Goal: Subscribe to service/newsletter

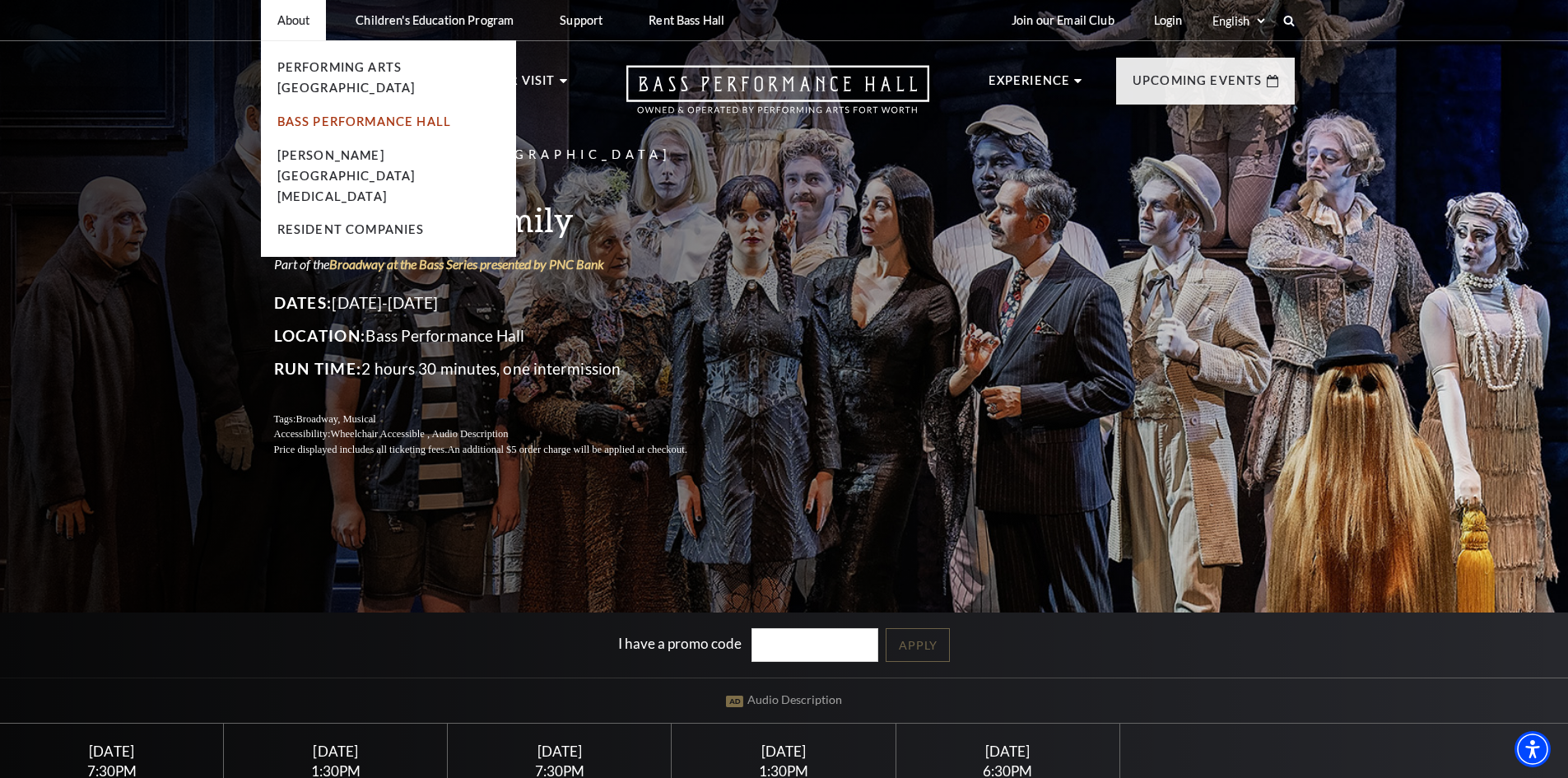
click at [297, 114] on link "Bass Performance Hall" at bounding box center [365, 121] width 175 height 14
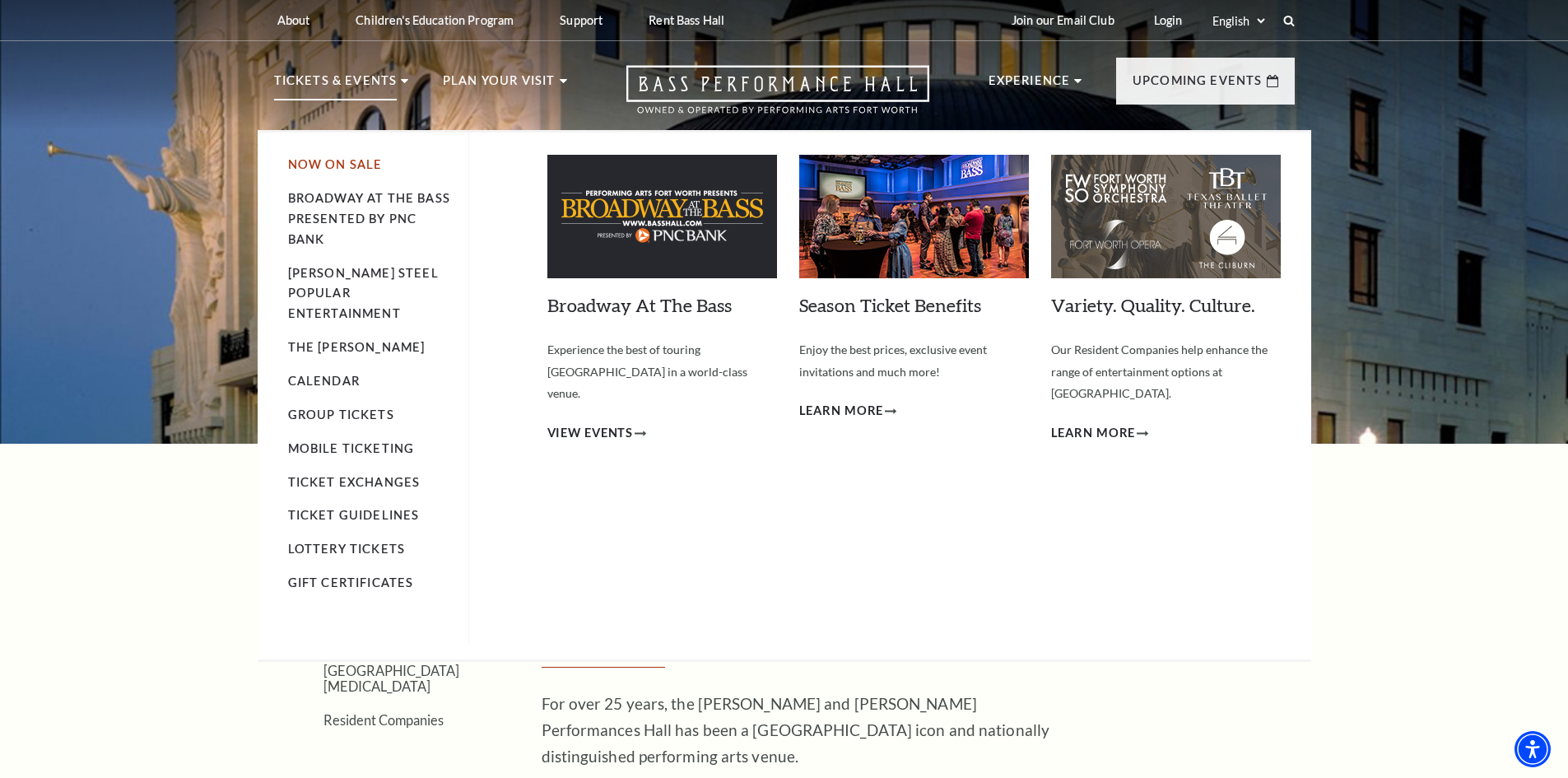
click at [361, 165] on link "Now On Sale" at bounding box center [336, 164] width 95 height 14
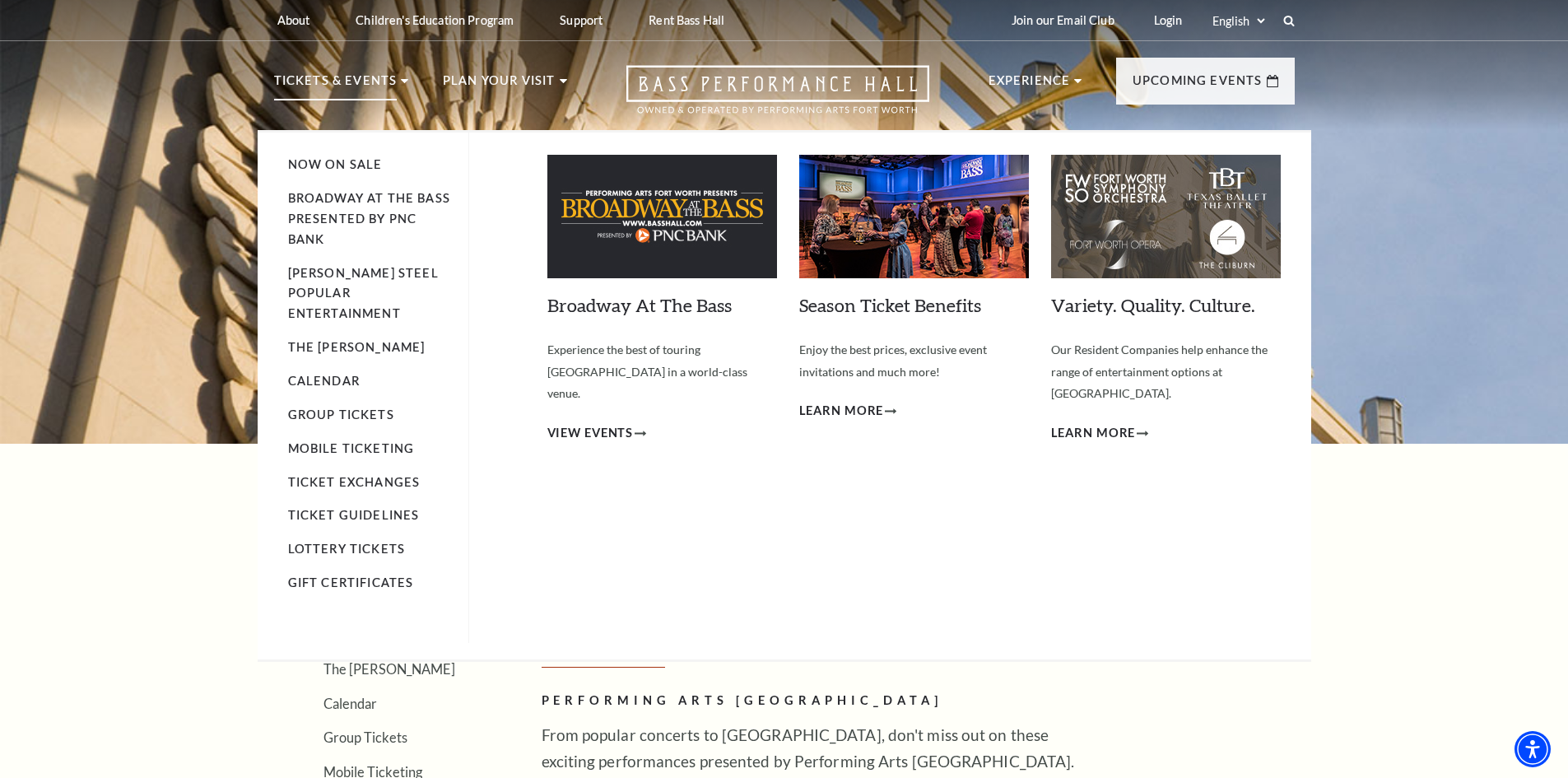
click at [349, 372] on li "Calendar" at bounding box center [370, 381] width 164 height 20
click at [344, 373] on link "Calendar" at bounding box center [324, 380] width 72 height 14
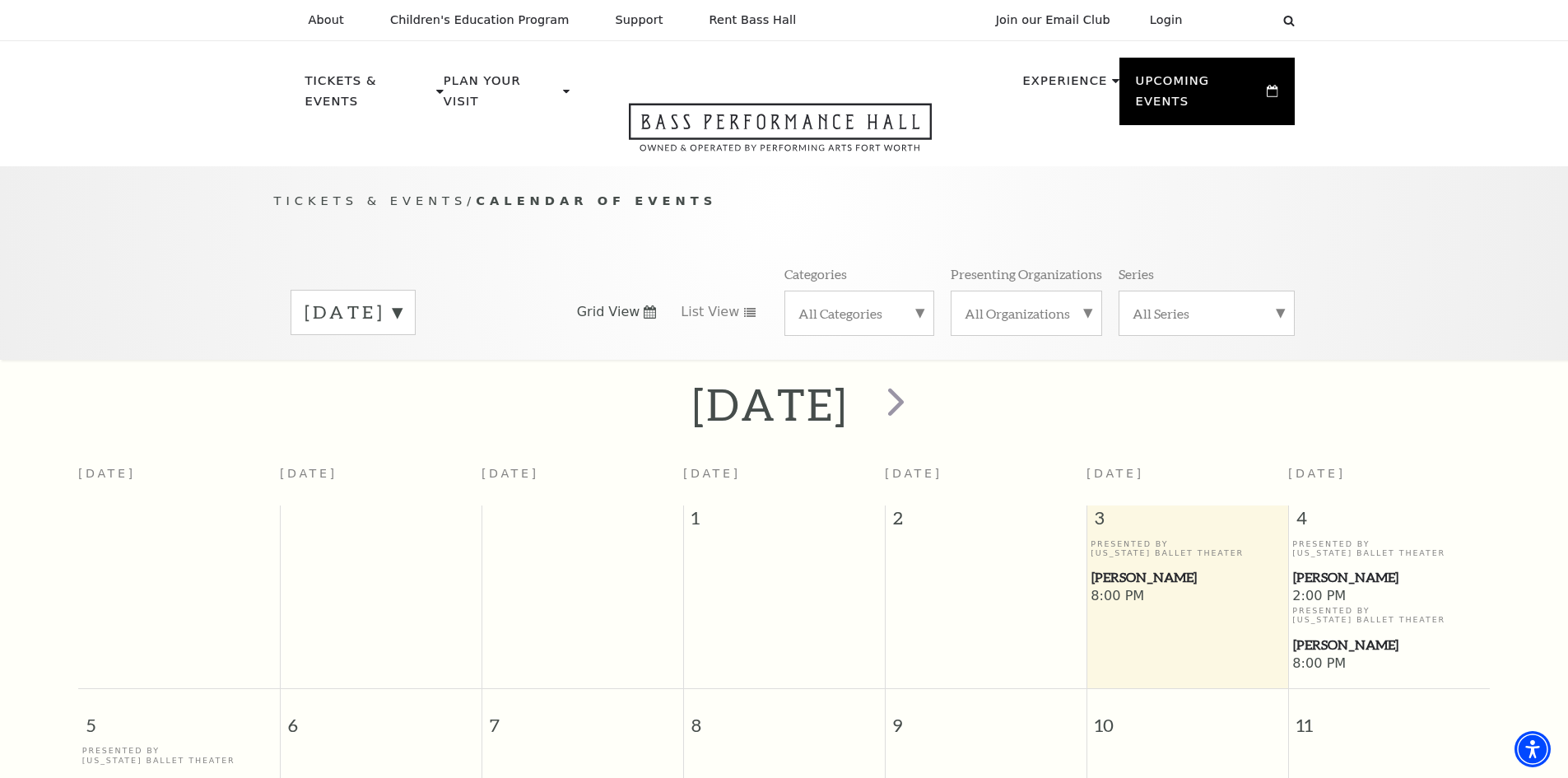
click at [402, 300] on label "October 2025" at bounding box center [353, 312] width 97 height 25
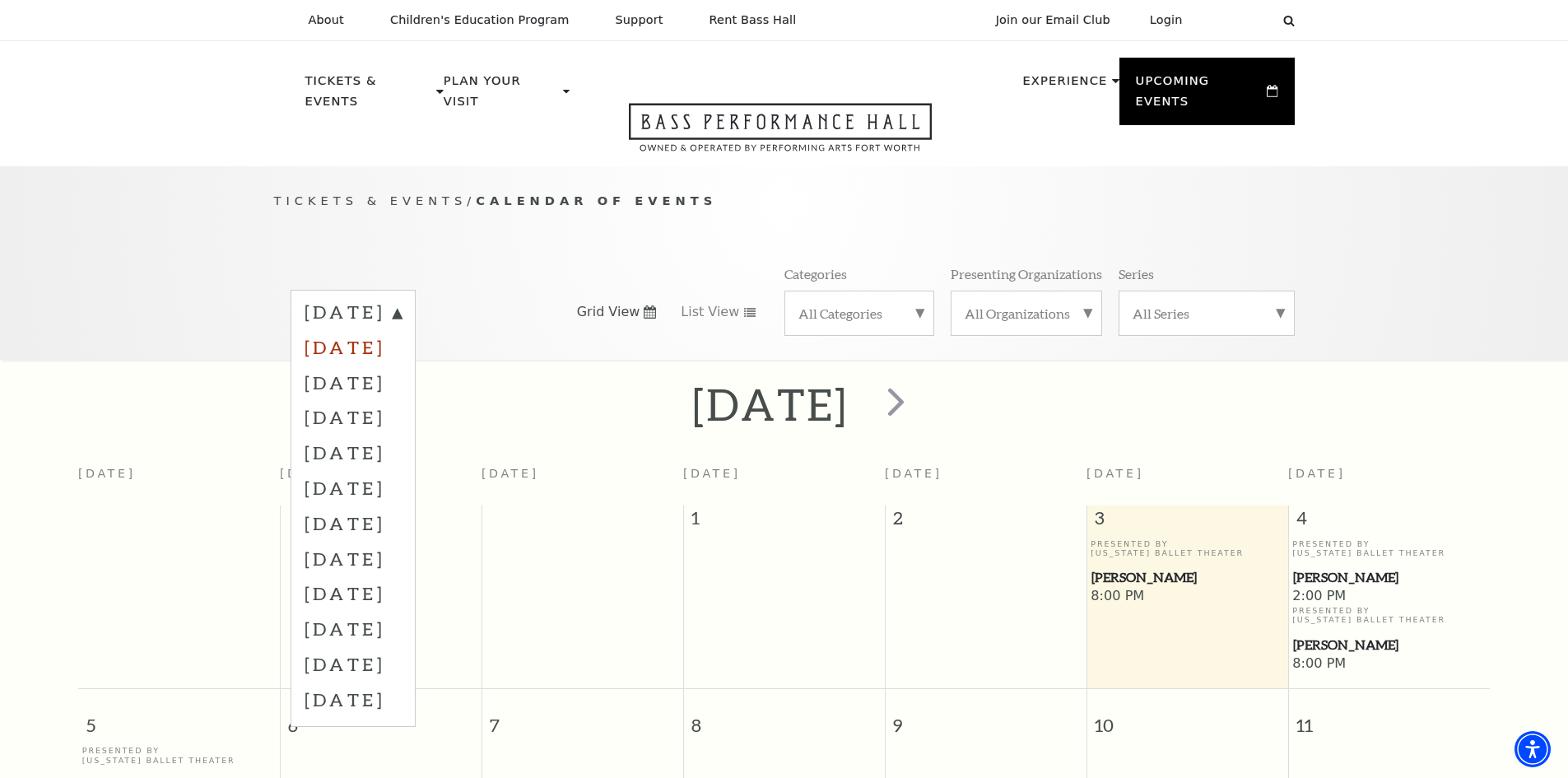
click at [402, 331] on label "November 2025" at bounding box center [353, 346] width 97 height 35
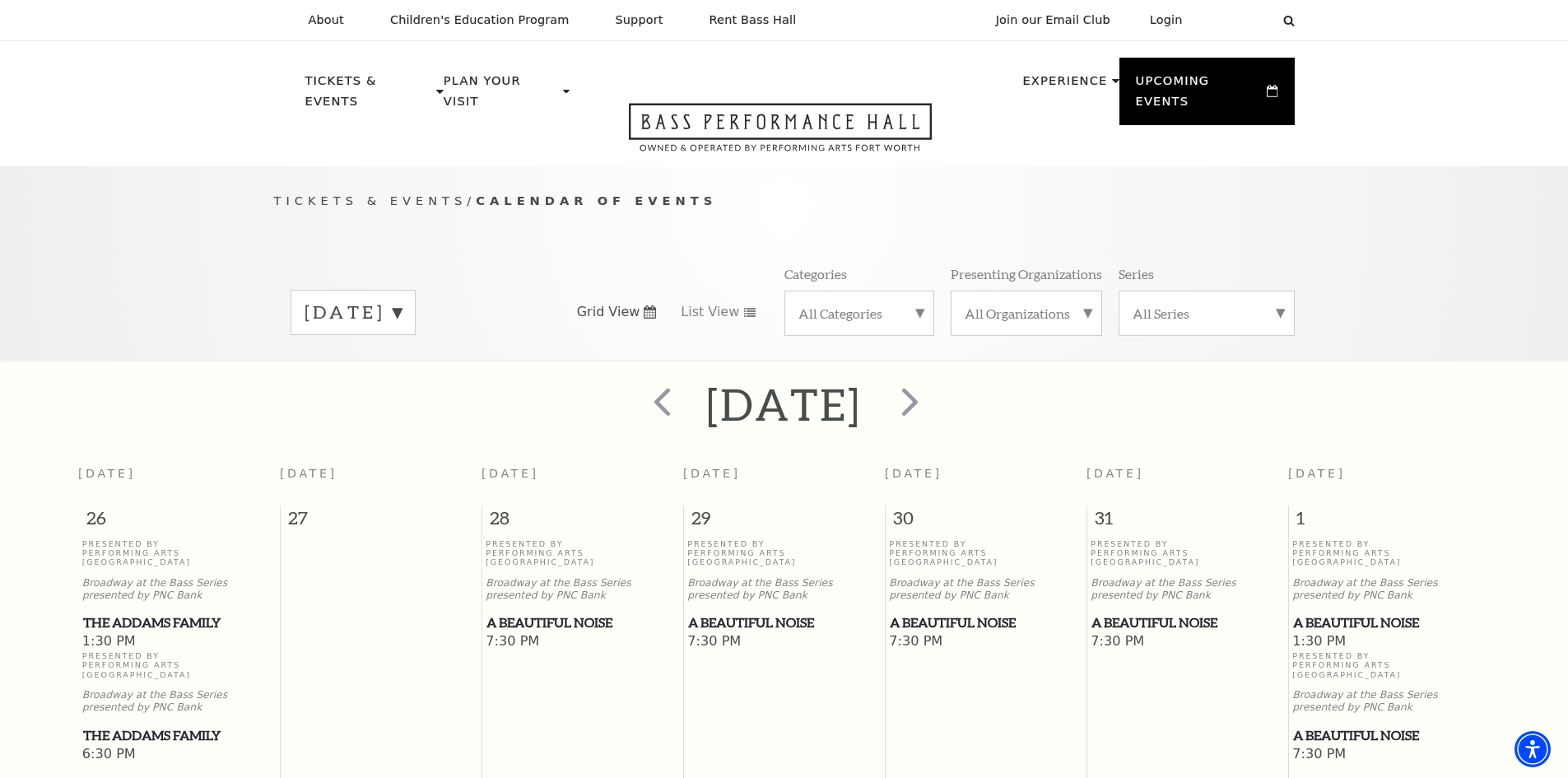
click at [402, 300] on label "November 2025" at bounding box center [353, 312] width 97 height 25
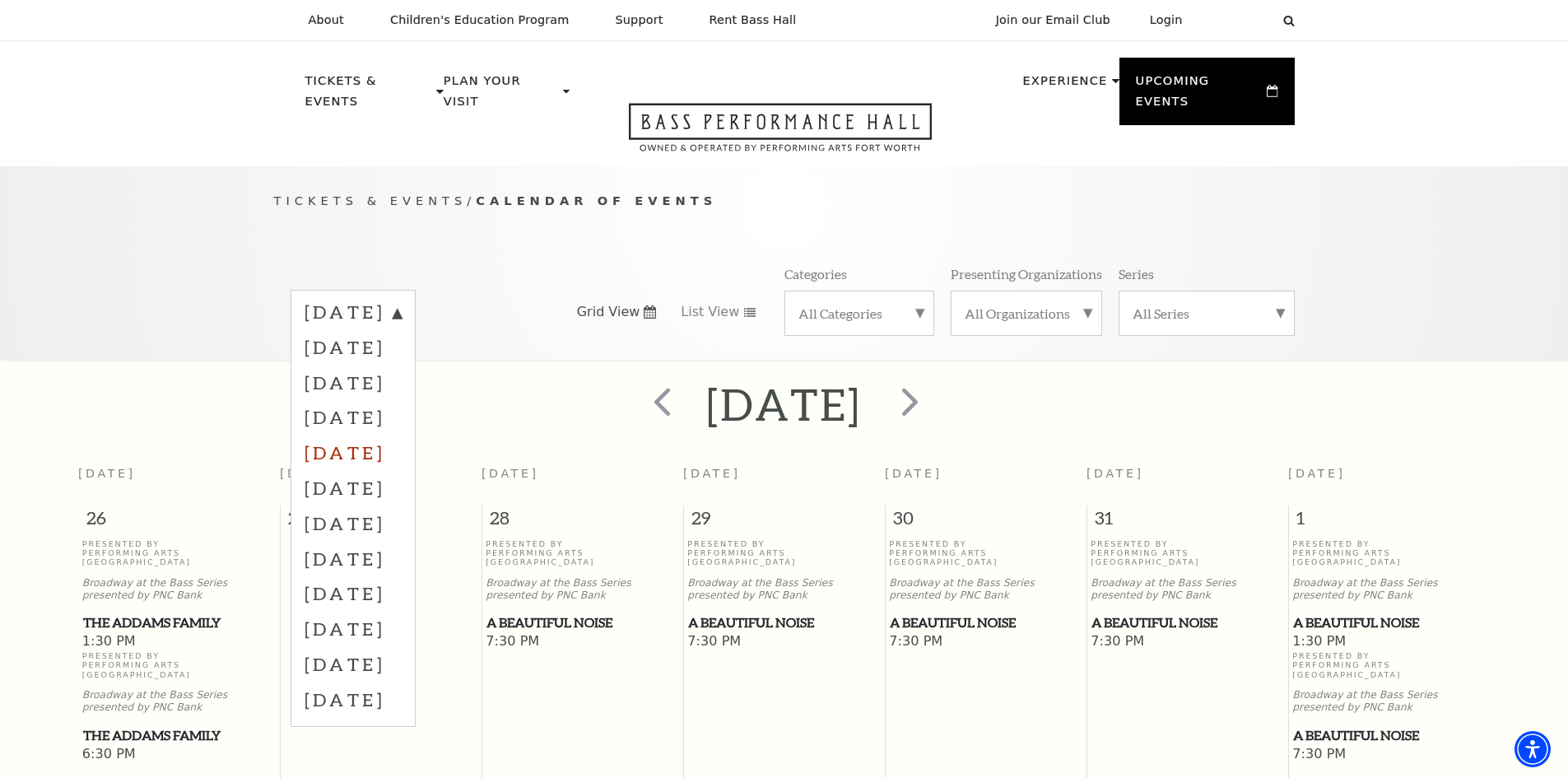
click at [402, 435] on label "February 2026" at bounding box center [353, 452] width 97 height 35
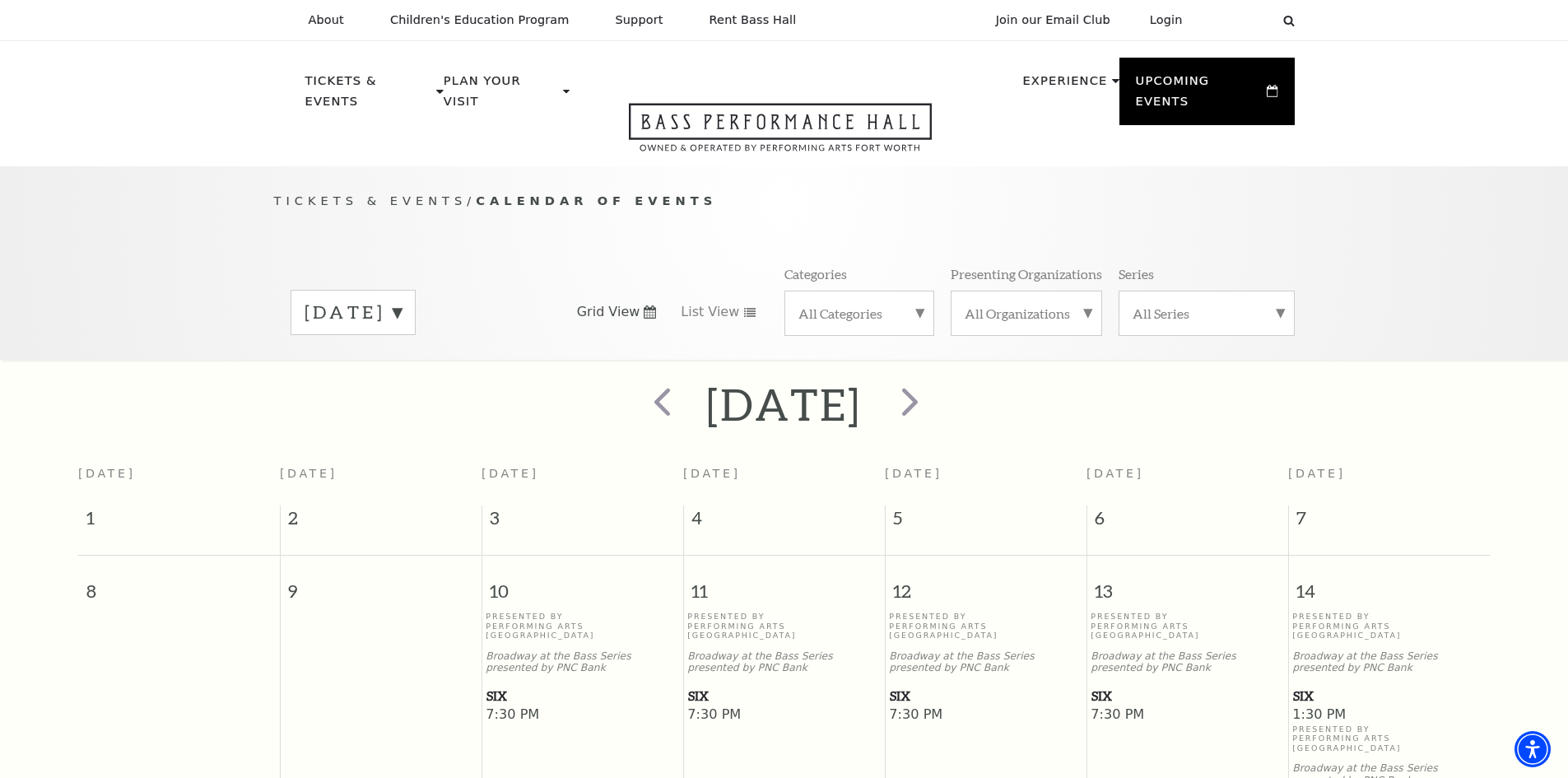
click at [402, 300] on label "February 2026" at bounding box center [353, 312] width 97 height 25
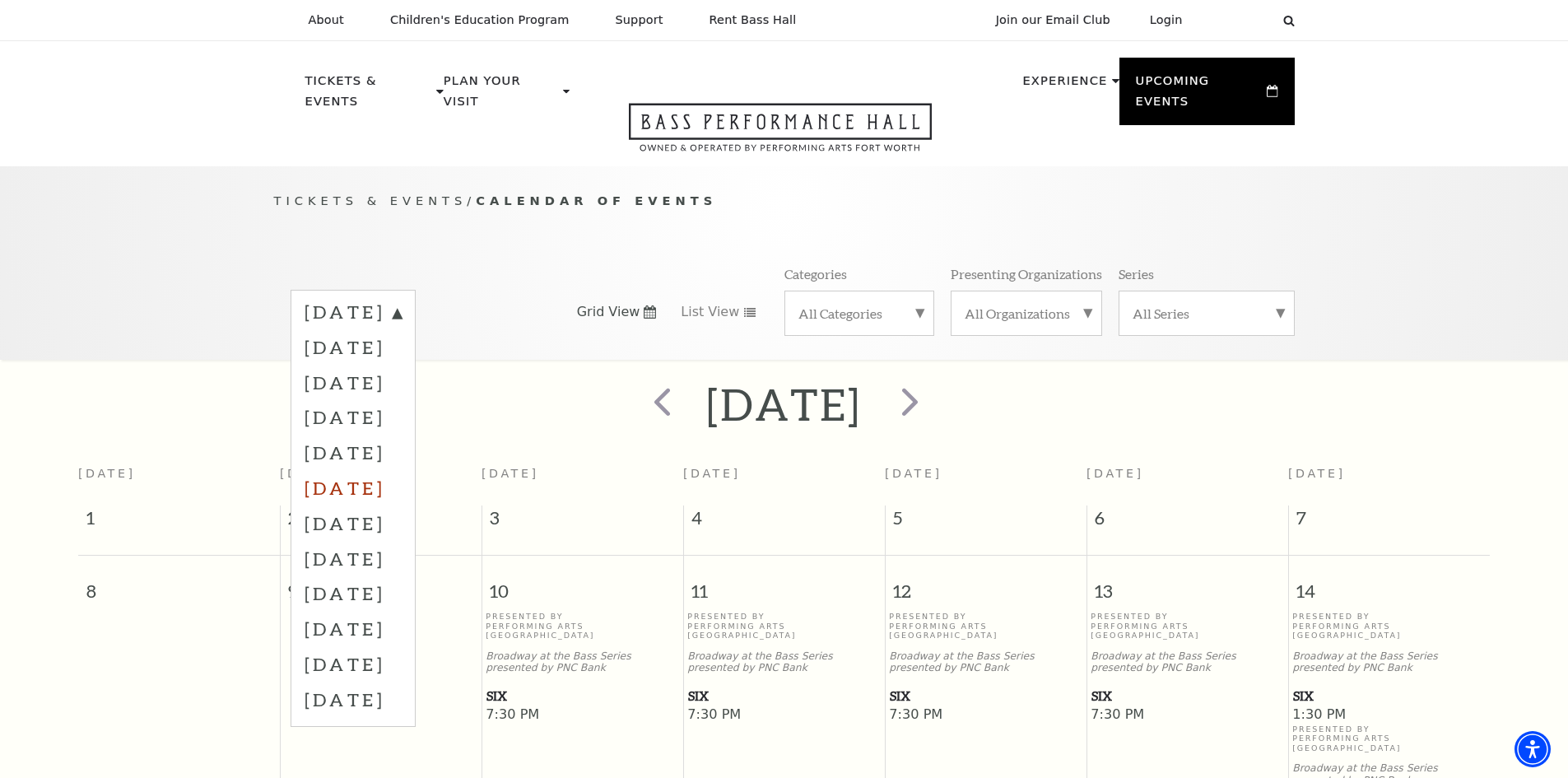
click at [402, 470] on label "March 2026" at bounding box center [353, 488] width 97 height 35
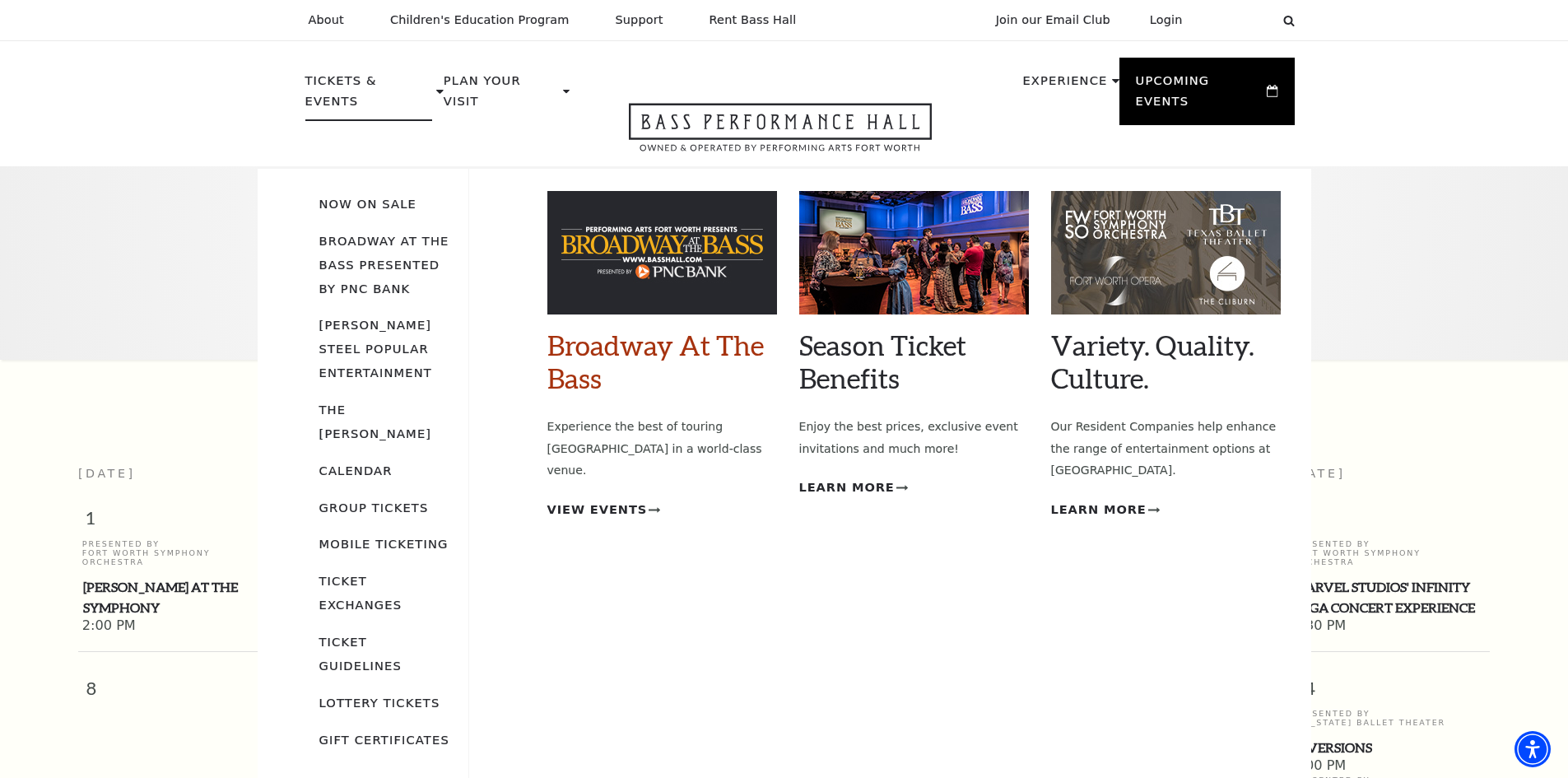
click at [644, 329] on link "Broadway At The Bass" at bounding box center [655, 362] width 216 height 66
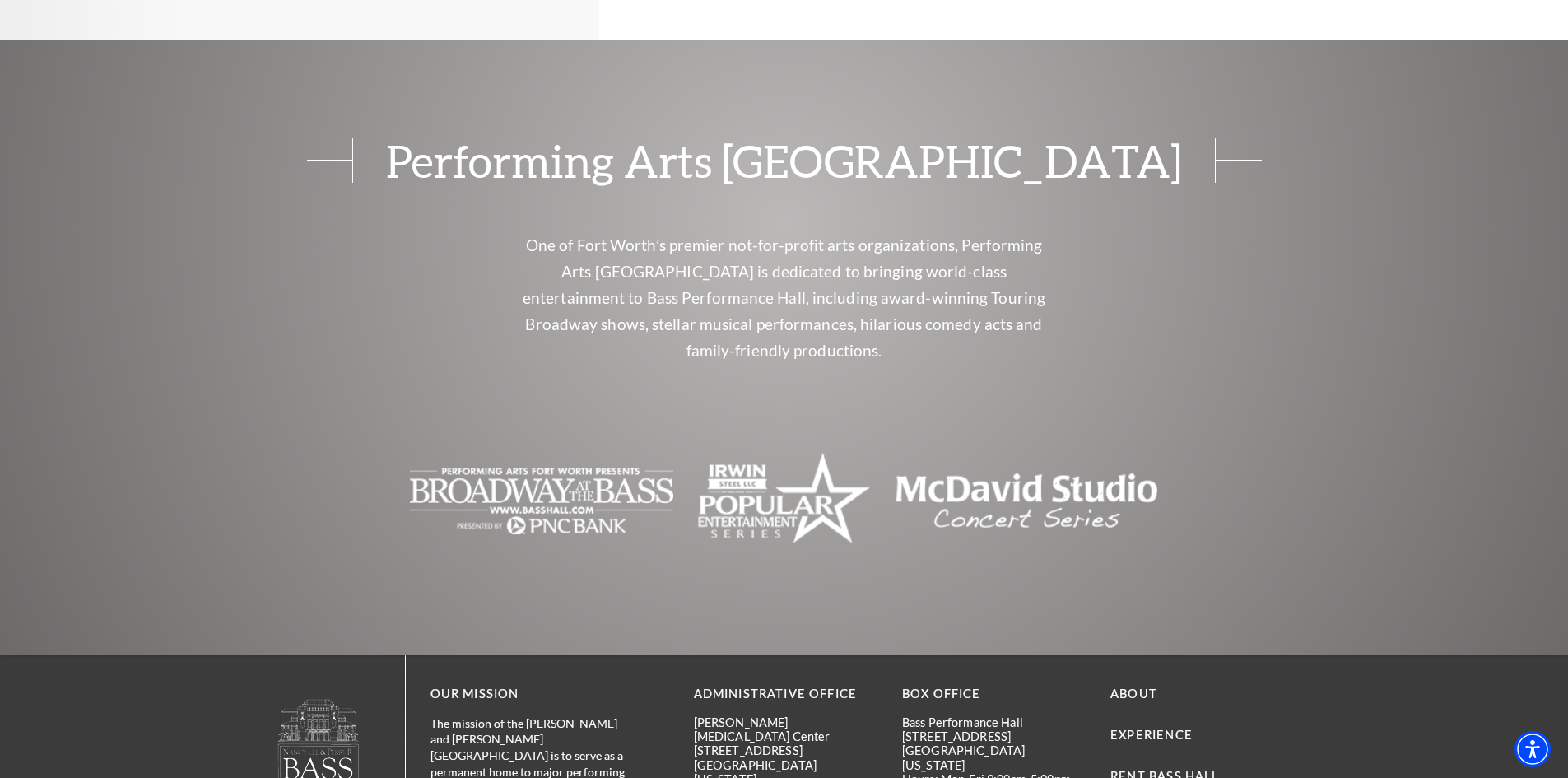
scroll to position [1455, 0]
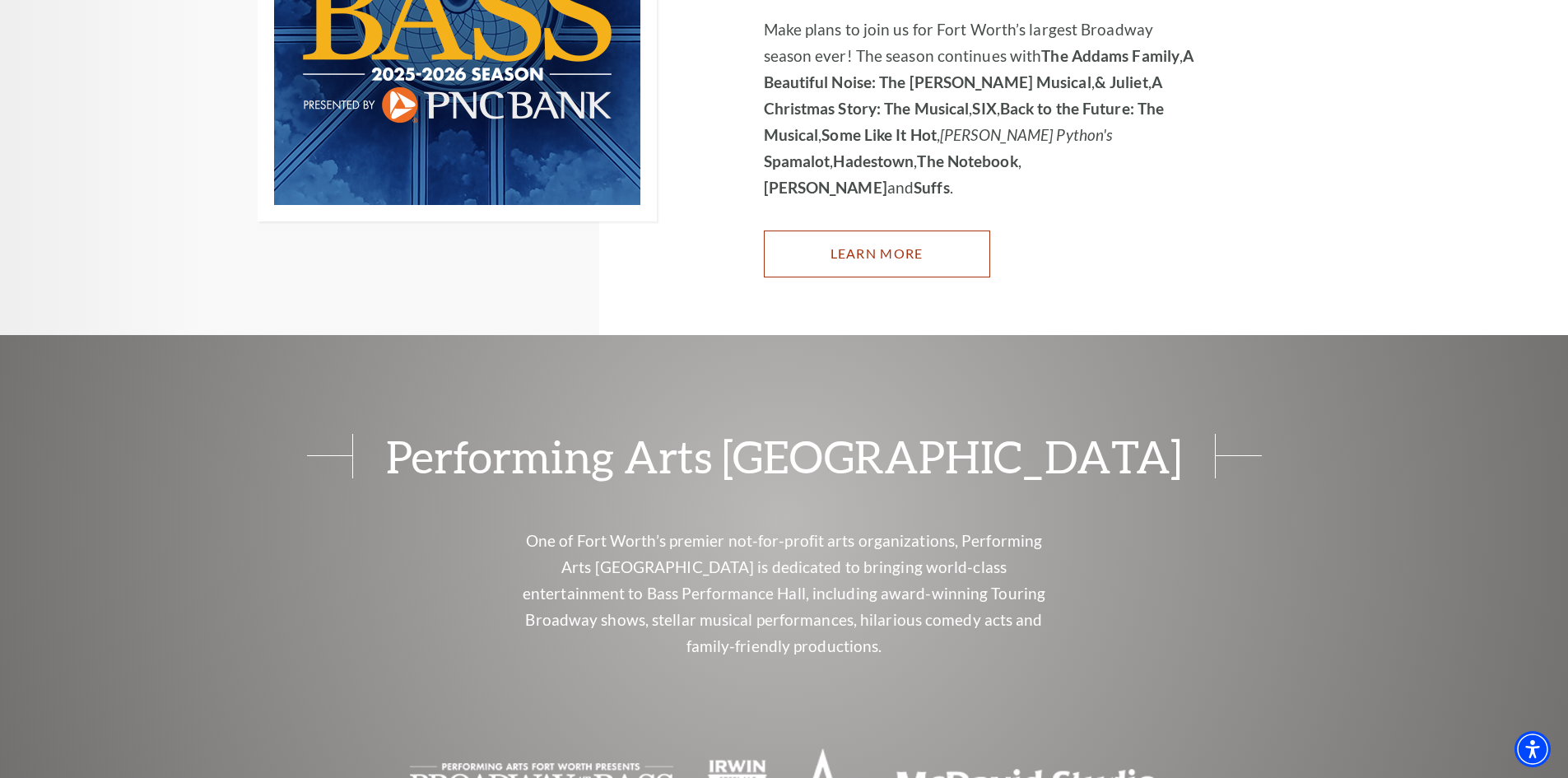
click at [890, 231] on link "Learn More" at bounding box center [876, 254] width 226 height 47
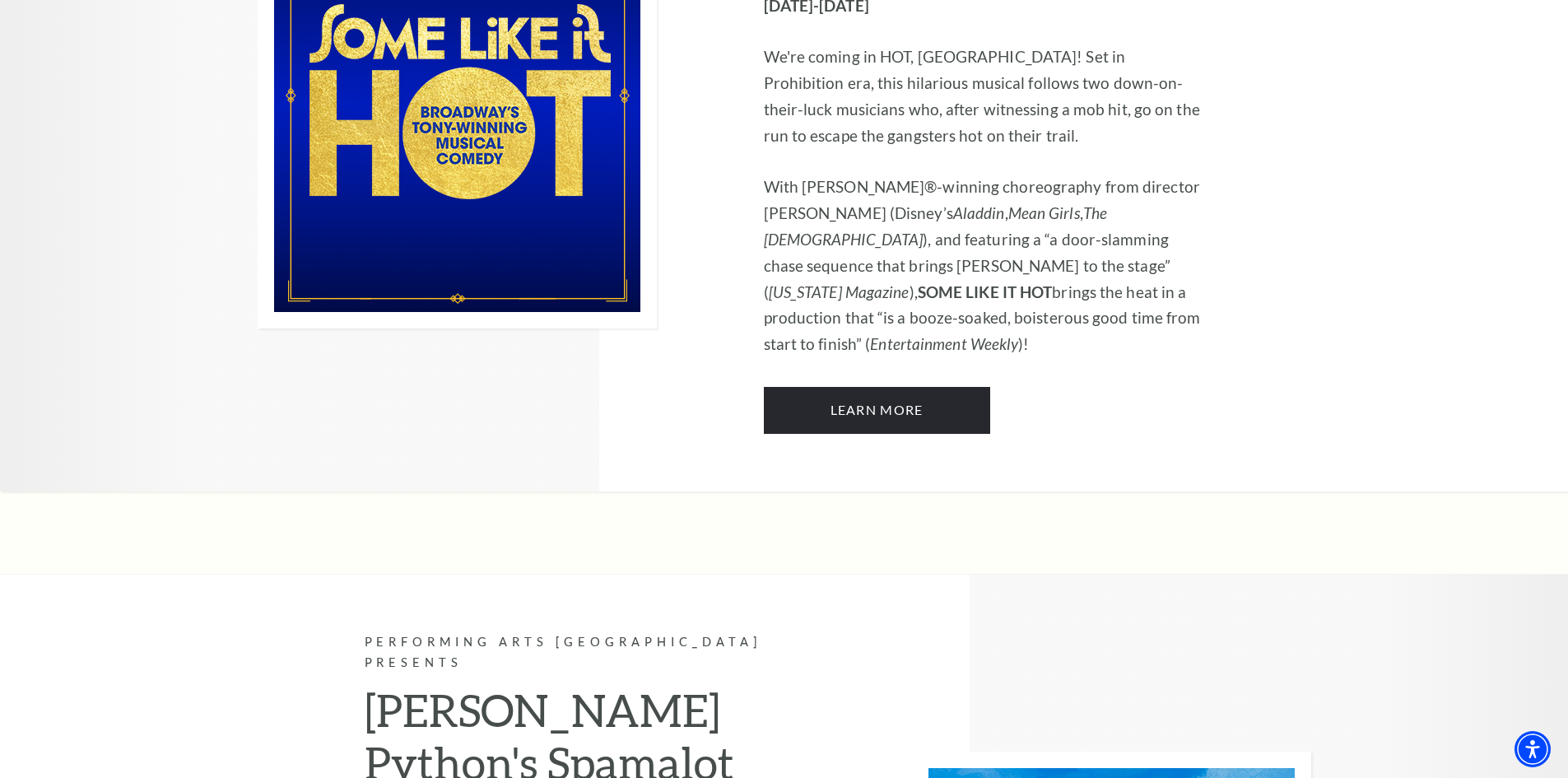
scroll to position [7491, 0]
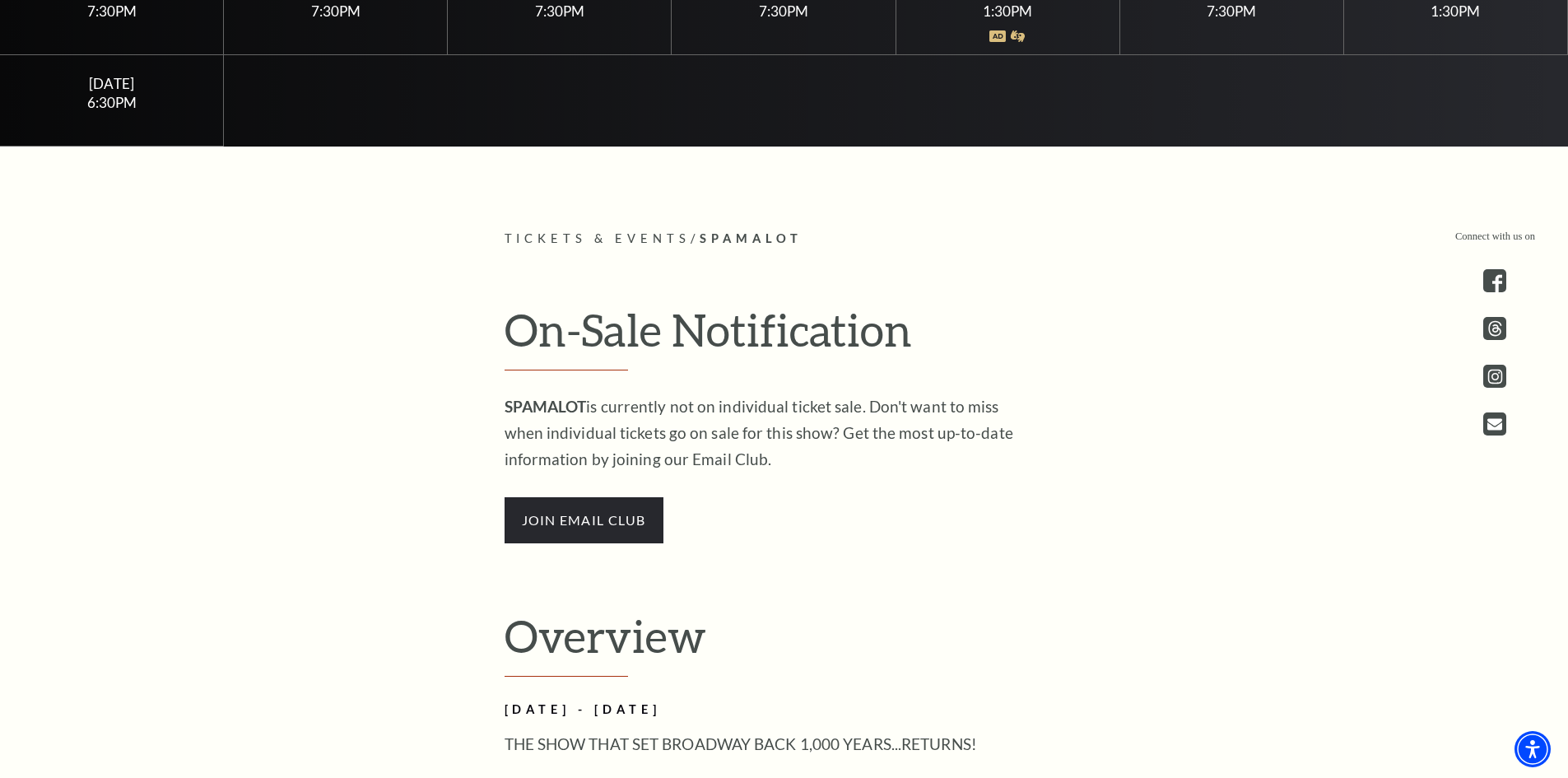
scroll to position [824, 0]
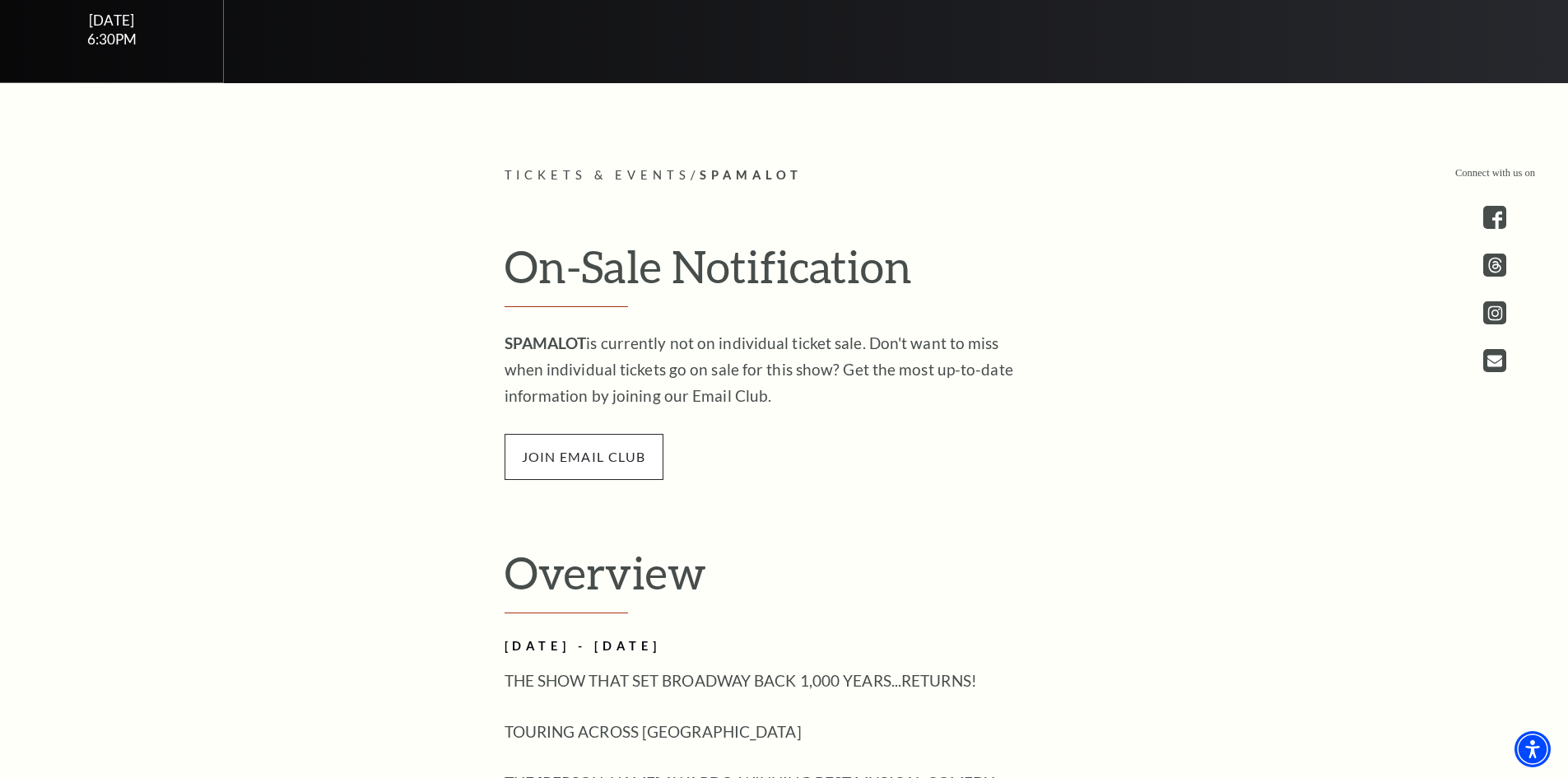
click at [620, 469] on span "join email club" at bounding box center [584, 457] width 159 height 47
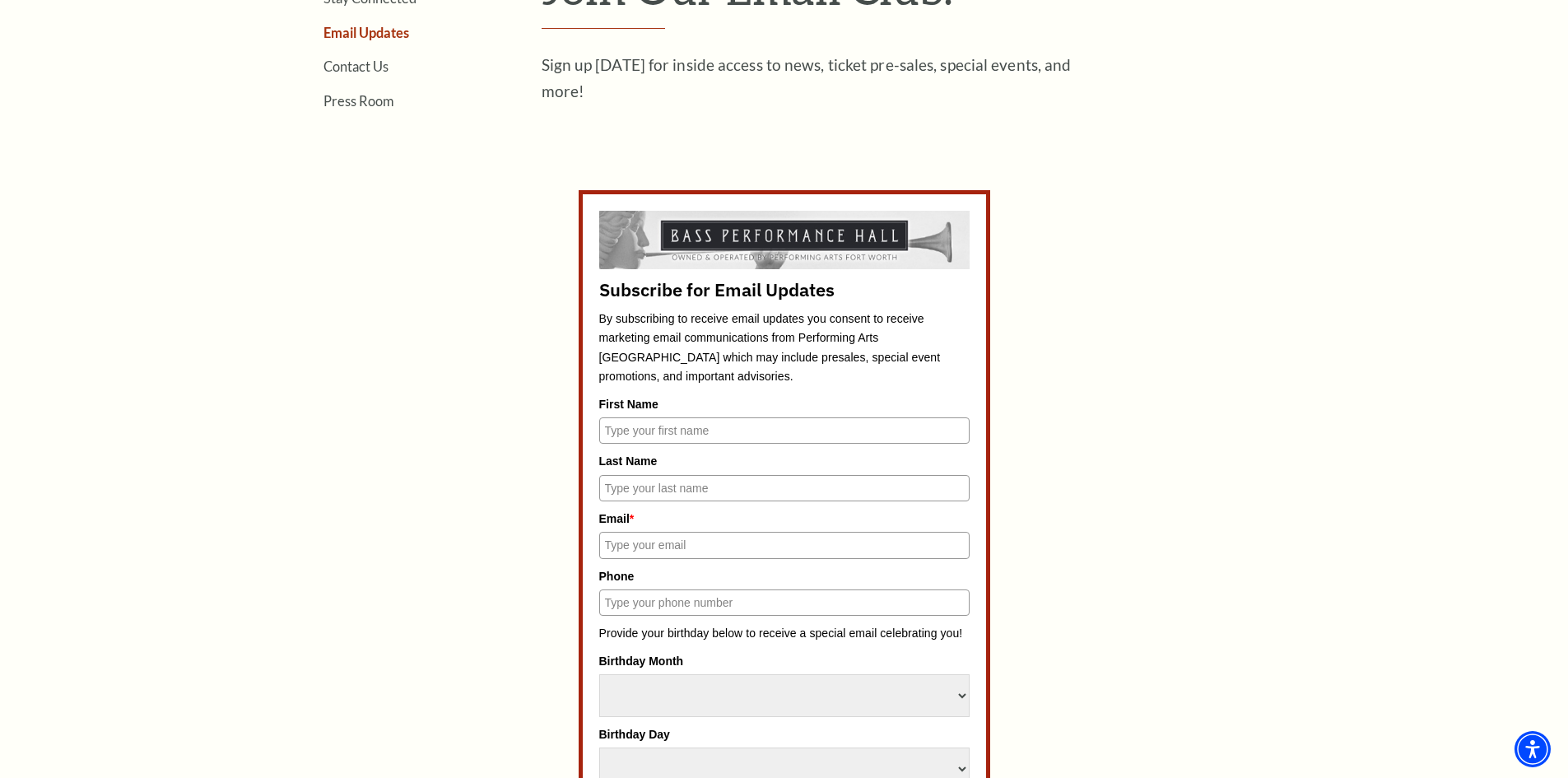
scroll to position [741, 0]
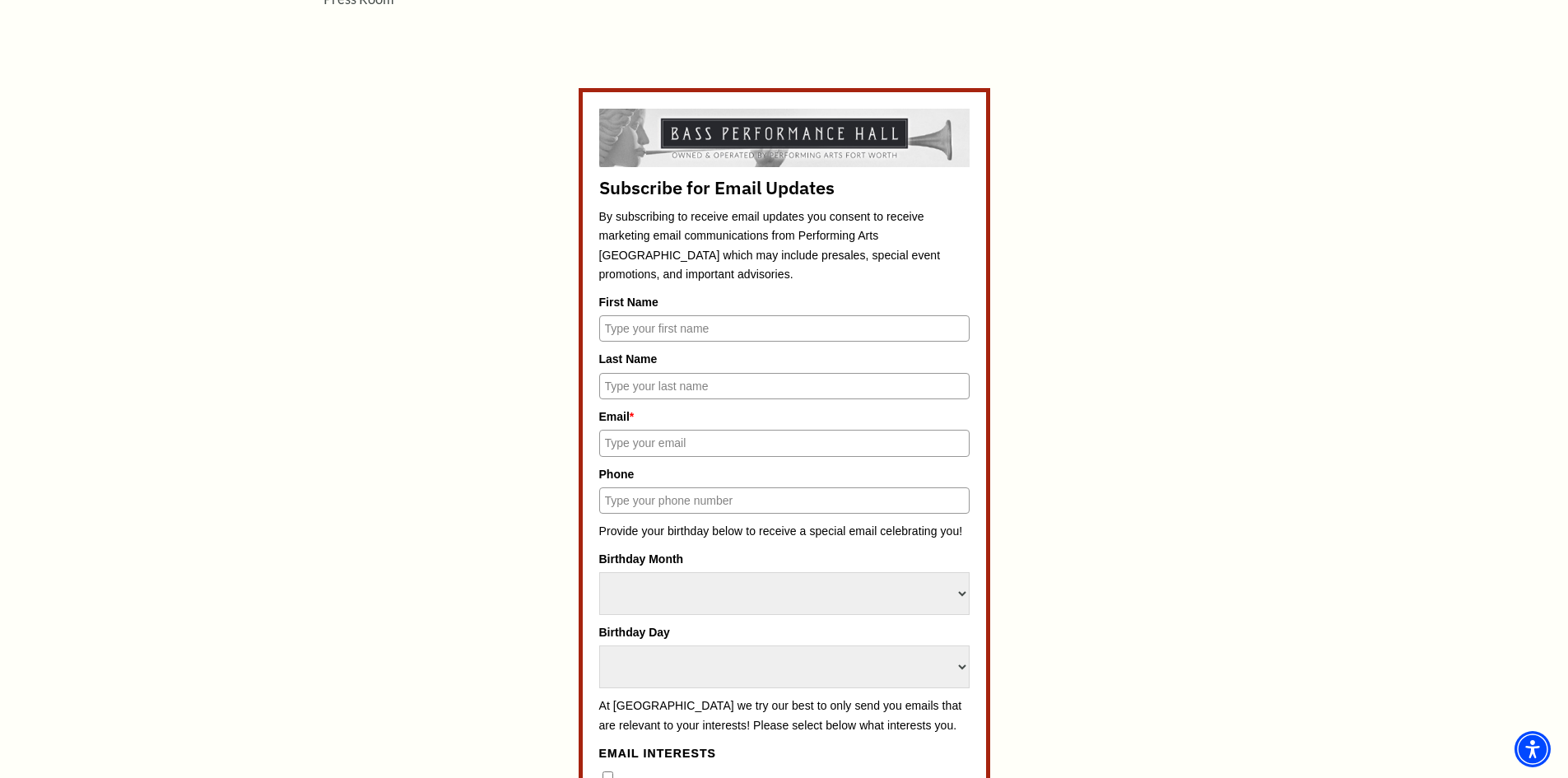
click at [684, 325] on input "First Name" at bounding box center [785, 328] width 371 height 26
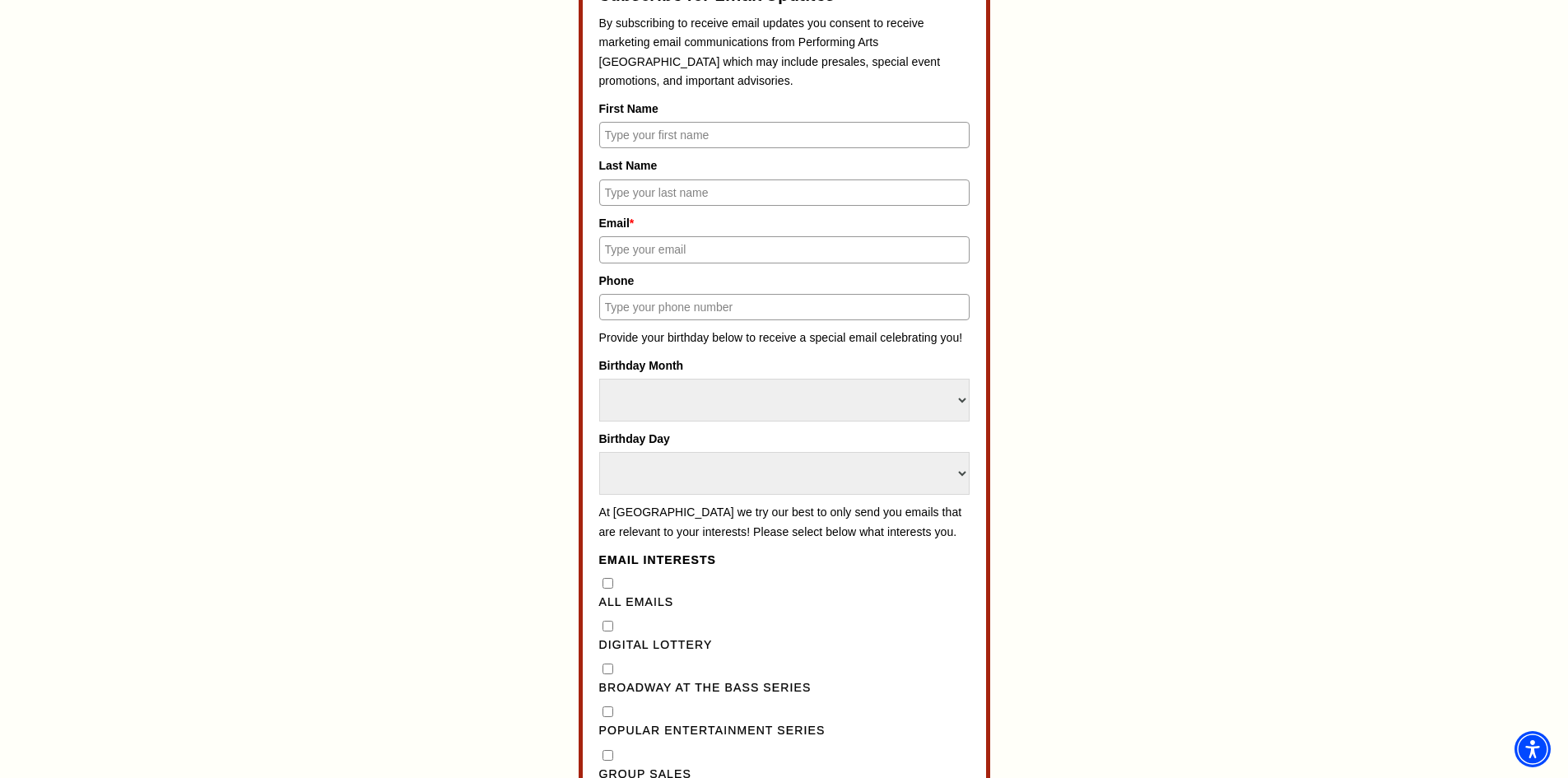
scroll to position [905, 0]
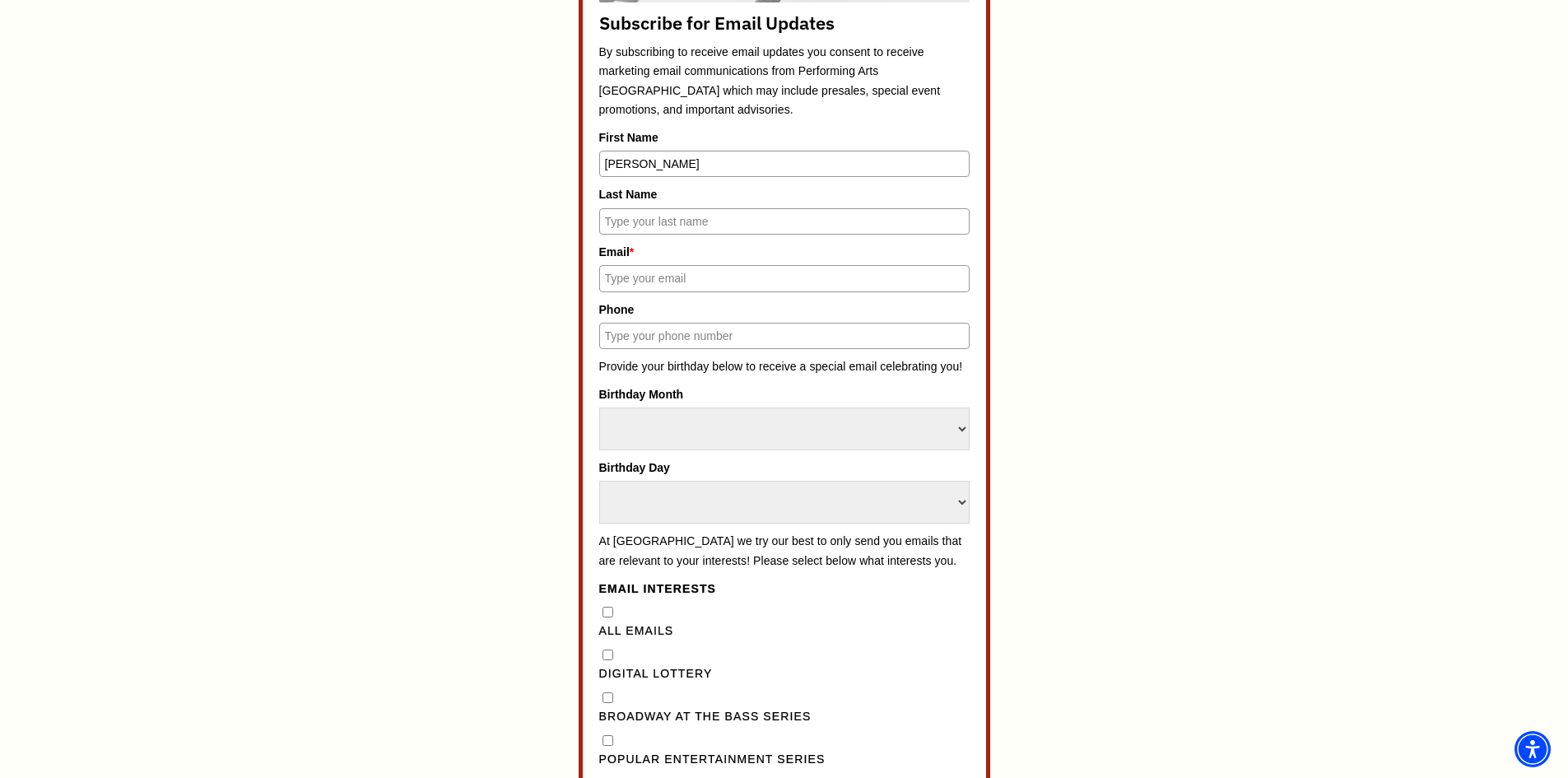
type input "[PERSON_NAME]"
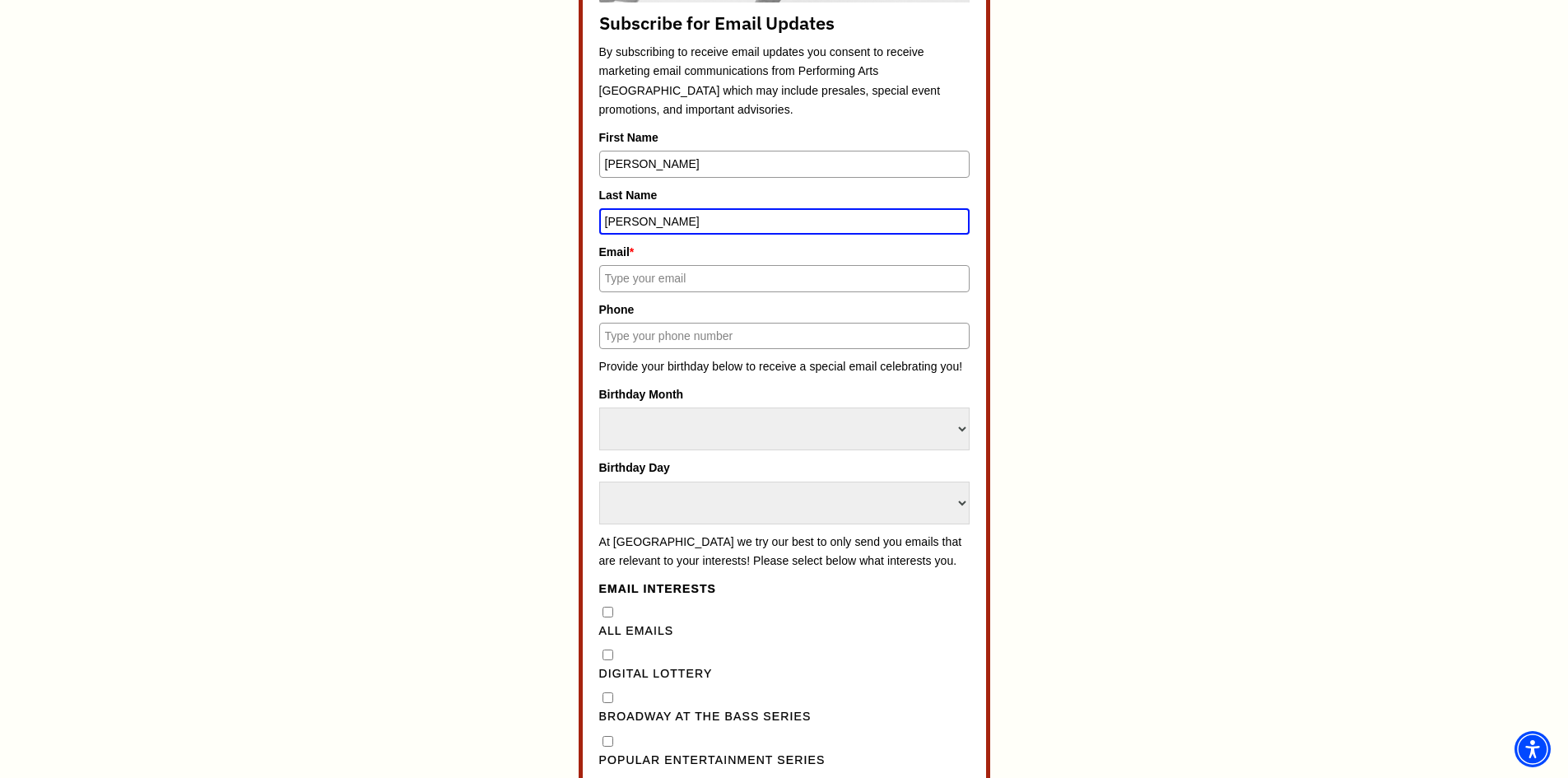
type input "[PERSON_NAME]"
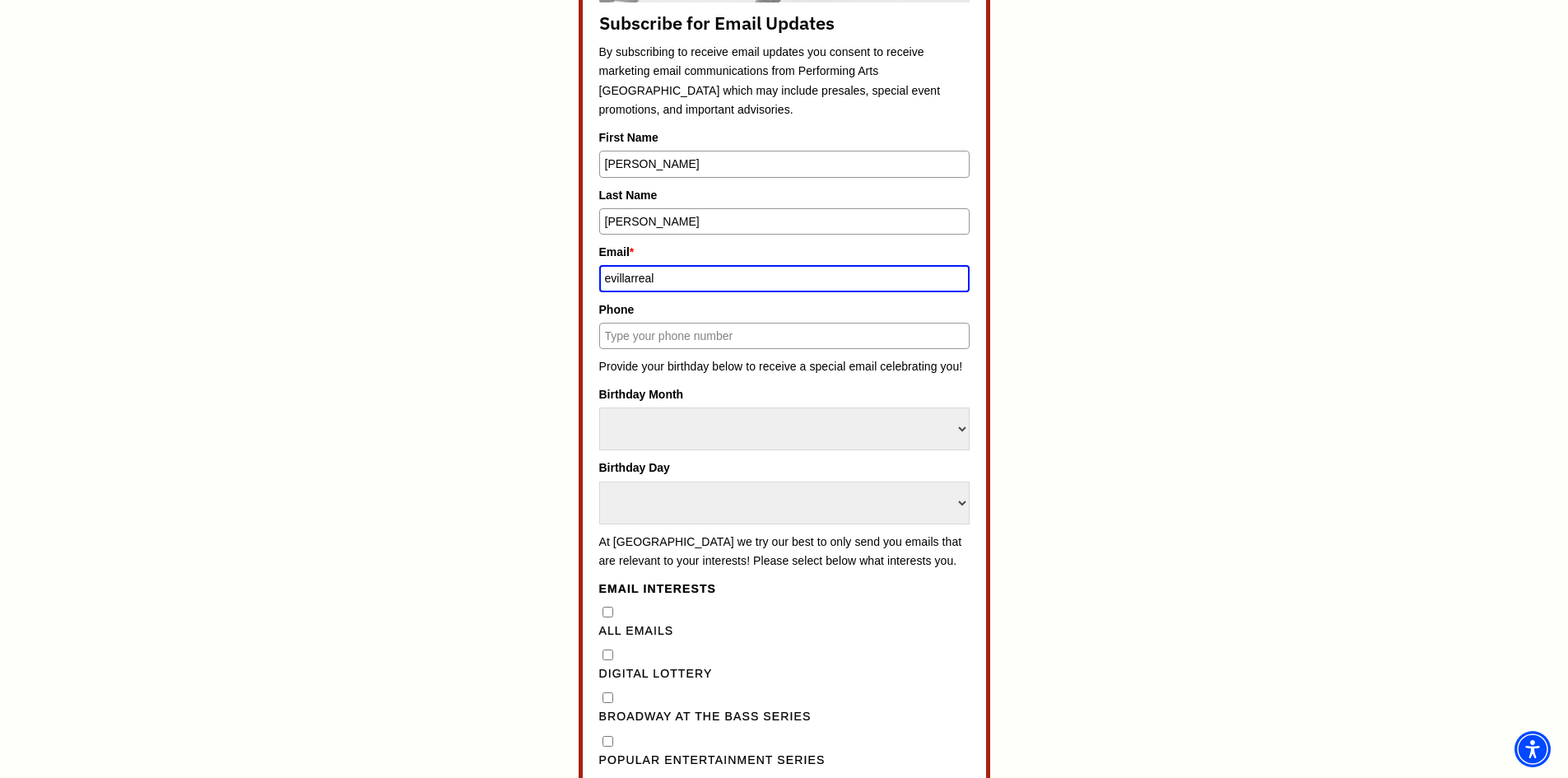
type input "[EMAIL_ADDRESS][DOMAIN_NAME]"
type input "9039182517"
click at [694, 433] on select "Select Month January February March April May June July August September Octobe…" at bounding box center [785, 429] width 371 height 43
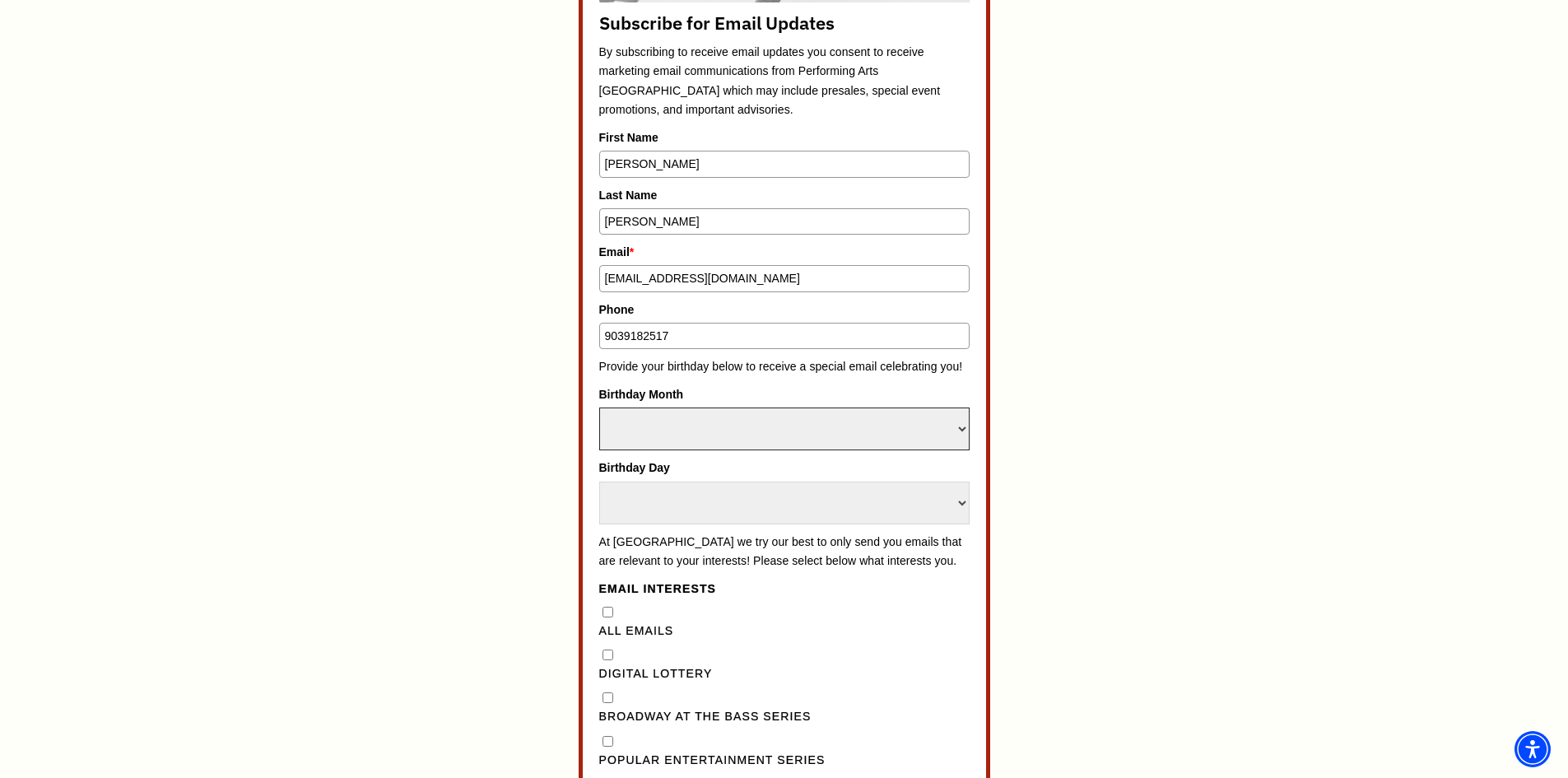
select select "April"
click at [600, 407] on select "Select Month January February March April May June July August September Octobe…" at bounding box center [785, 429] width 371 height 43
click at [697, 508] on select "Select Day 1 2 3 4 5 6 7 8 9 10 11 12 13 14 15 16 17 18 19 20 21 22 23 24" at bounding box center [785, 502] width 371 height 43
select select "15"
click at [600, 481] on select "Select Day 1 2 3 4 5 6 7 8 9 10 11 12 13 14 15 16 17 18 19 20 21 22 23 24" at bounding box center [785, 502] width 371 height 43
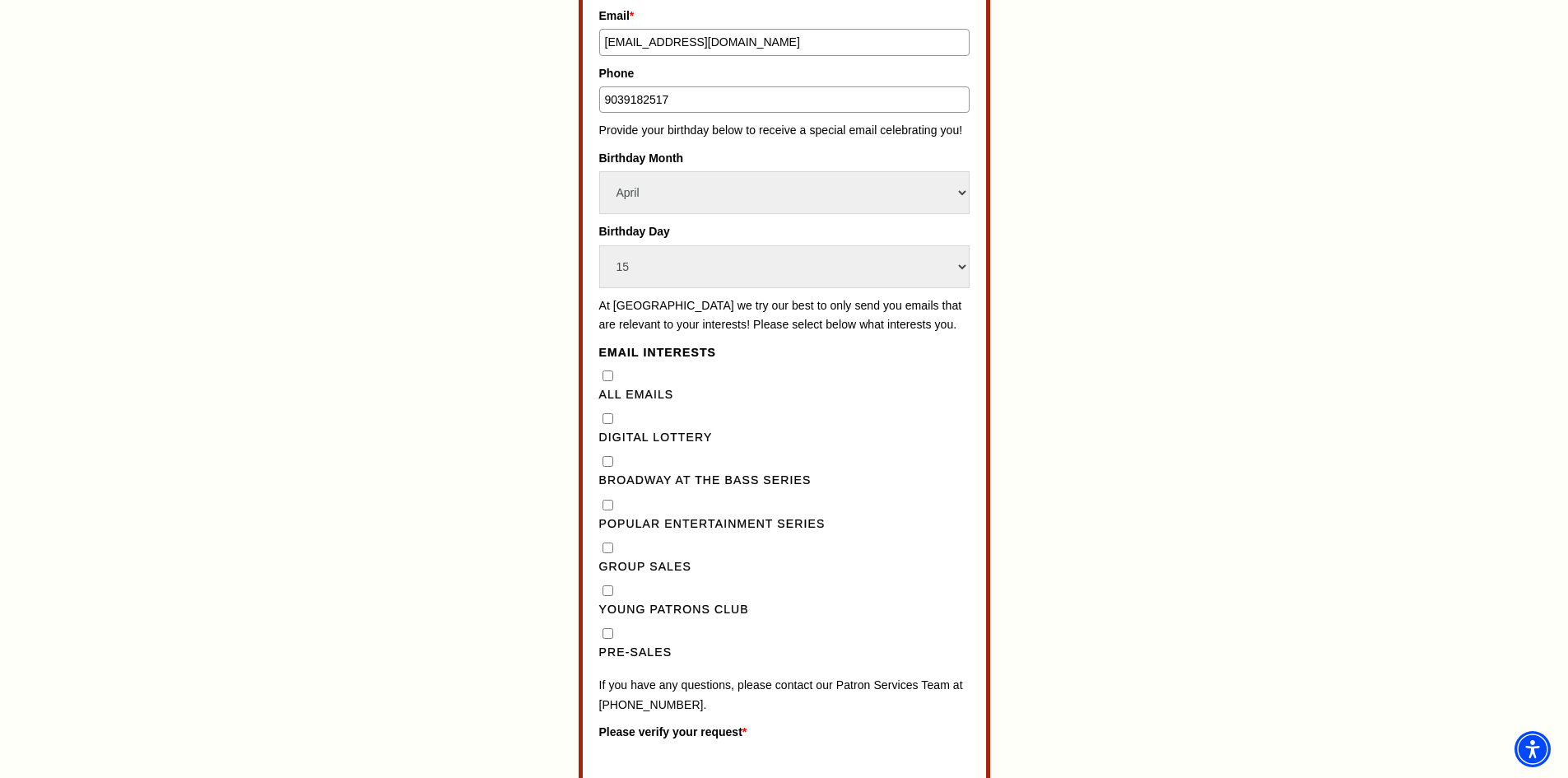
scroll to position [1145, 0]
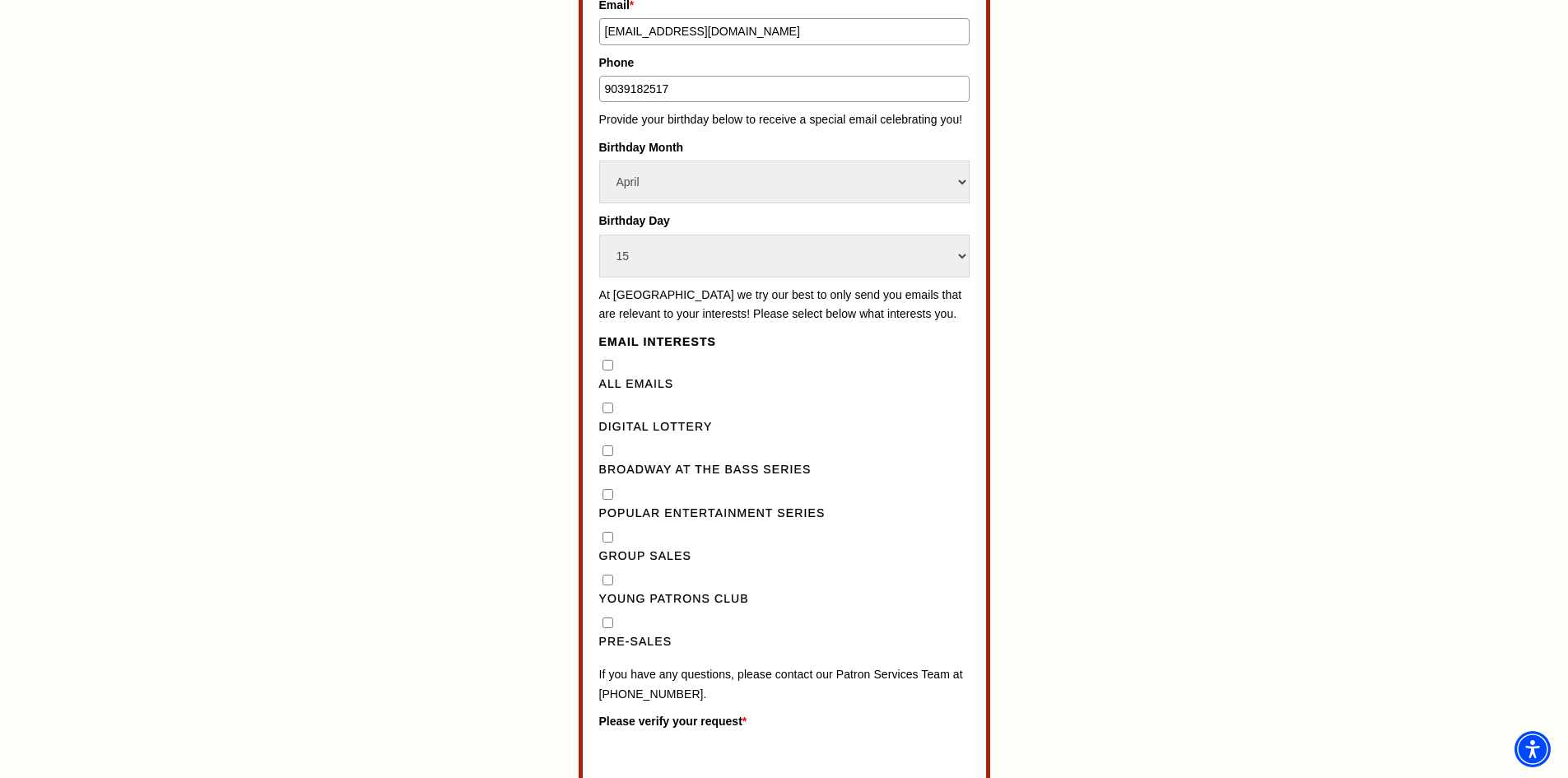
click at [606, 456] on Series"] "Broadway at the Bass Series" at bounding box center [607, 450] width 11 height 11
checkbox Series"] "true"
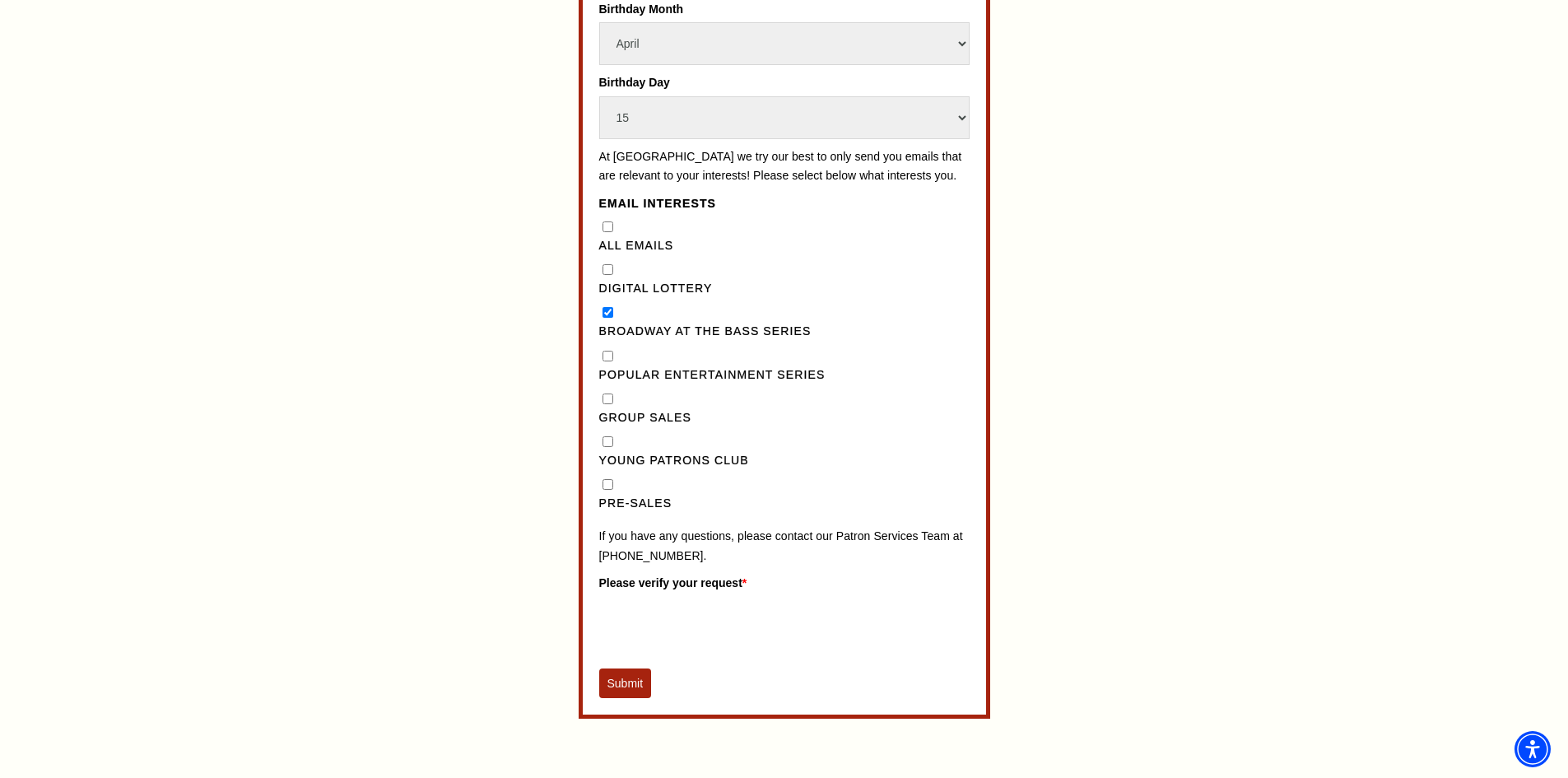
scroll to position [1310, 0]
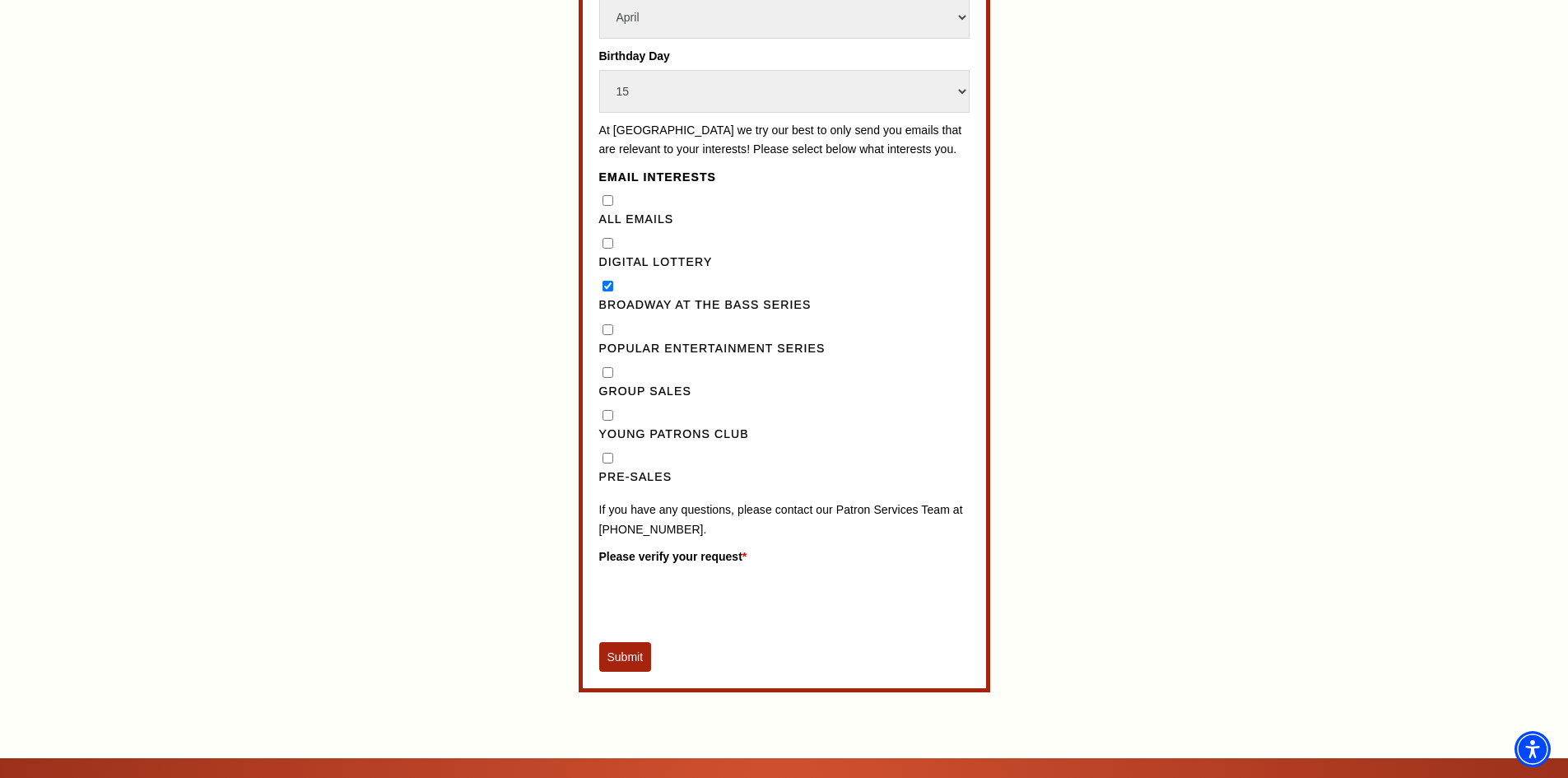
click at [639, 671] on button "Submit" at bounding box center [626, 657] width 52 height 30
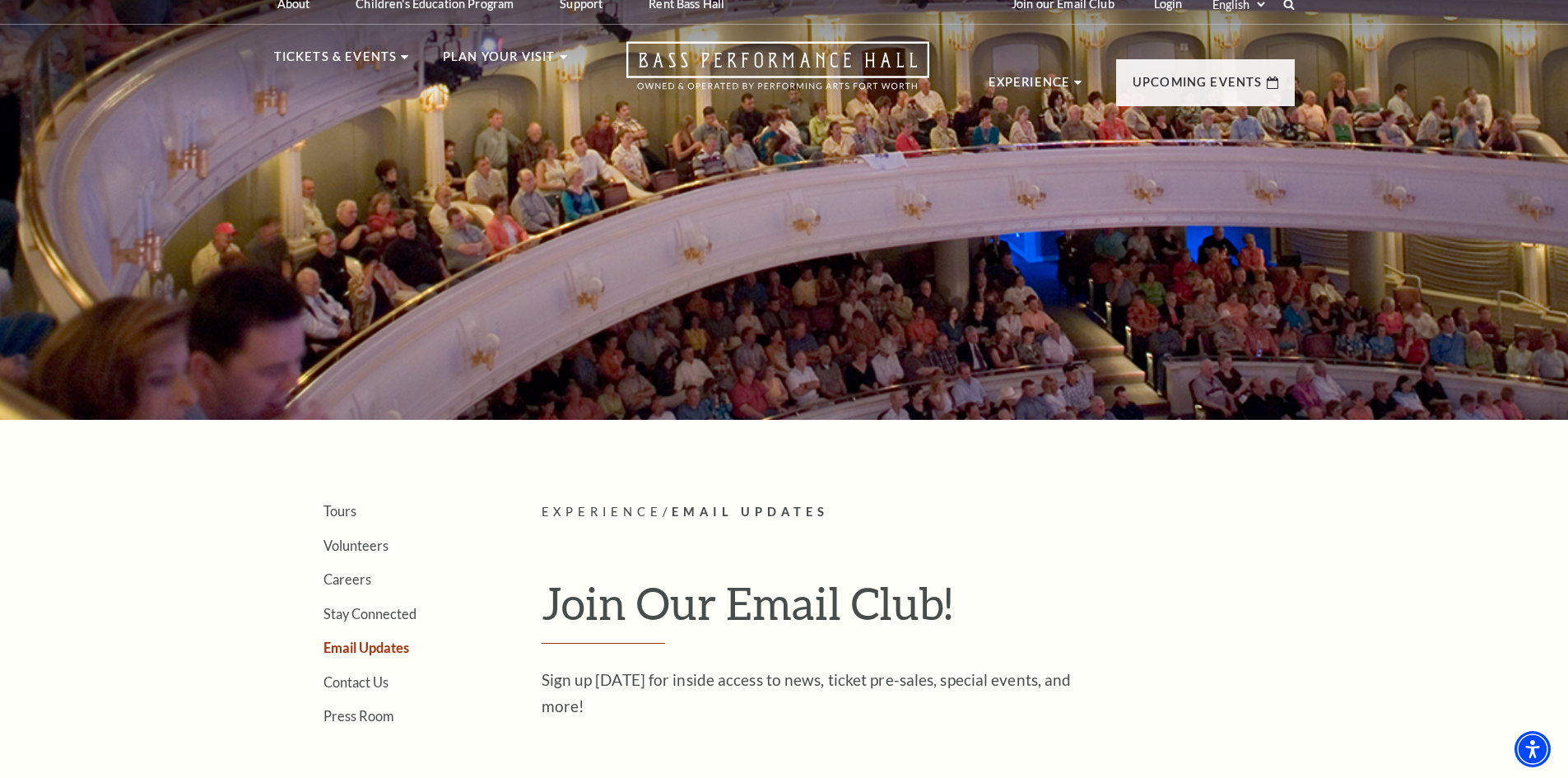
scroll to position [0, 0]
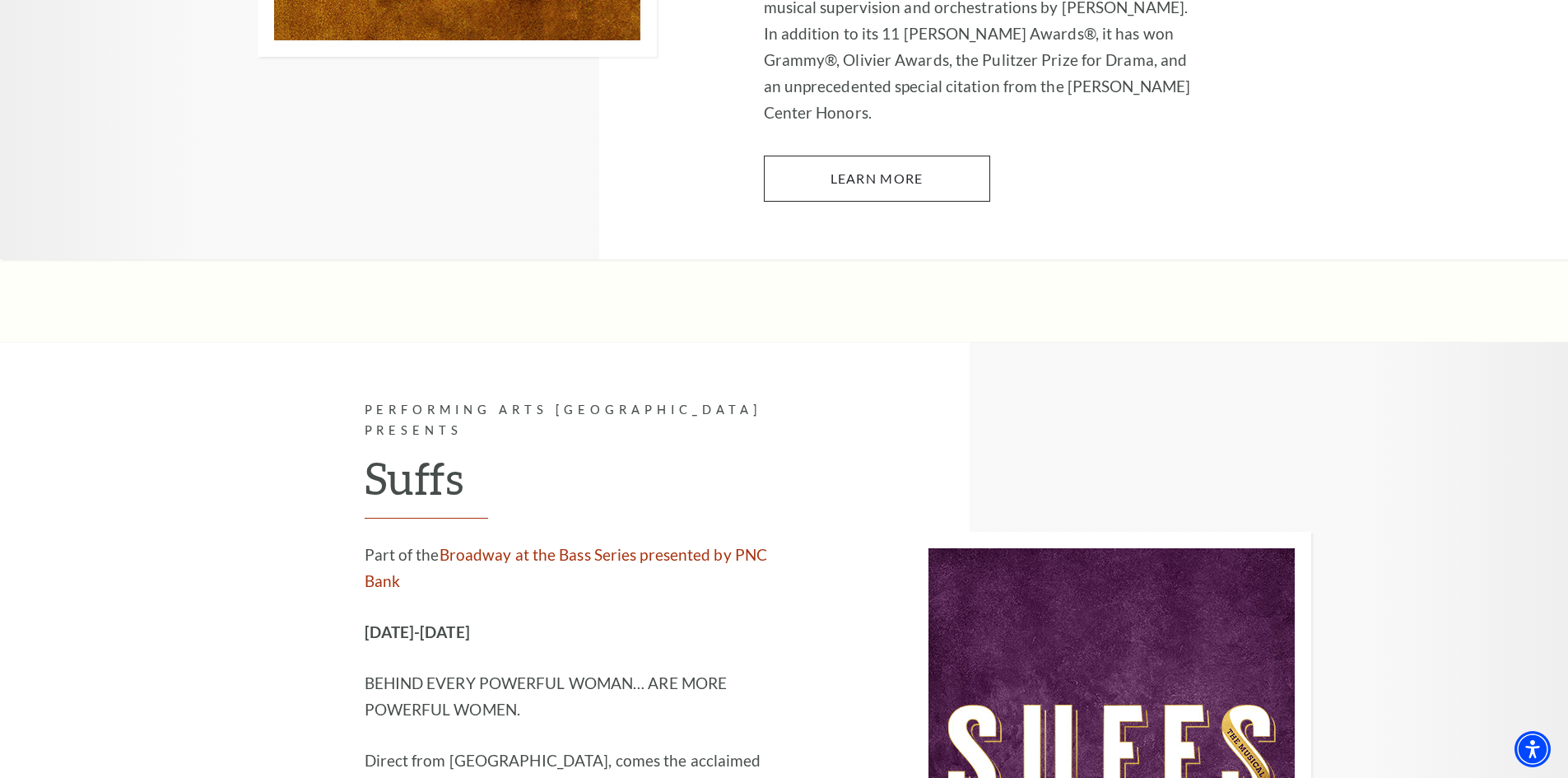
scroll to position [11030, 0]
